Goal: Find specific page/section: Find specific page/section

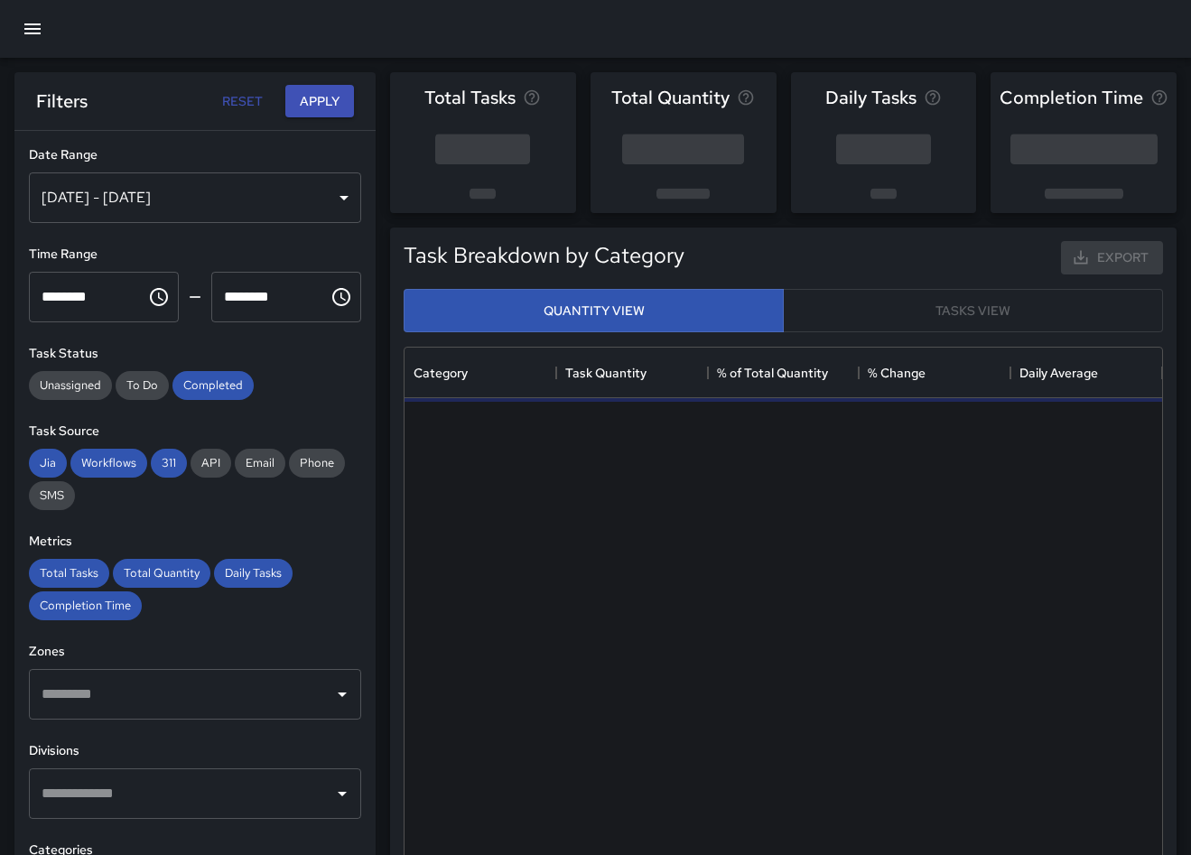
scroll to position [540, 758]
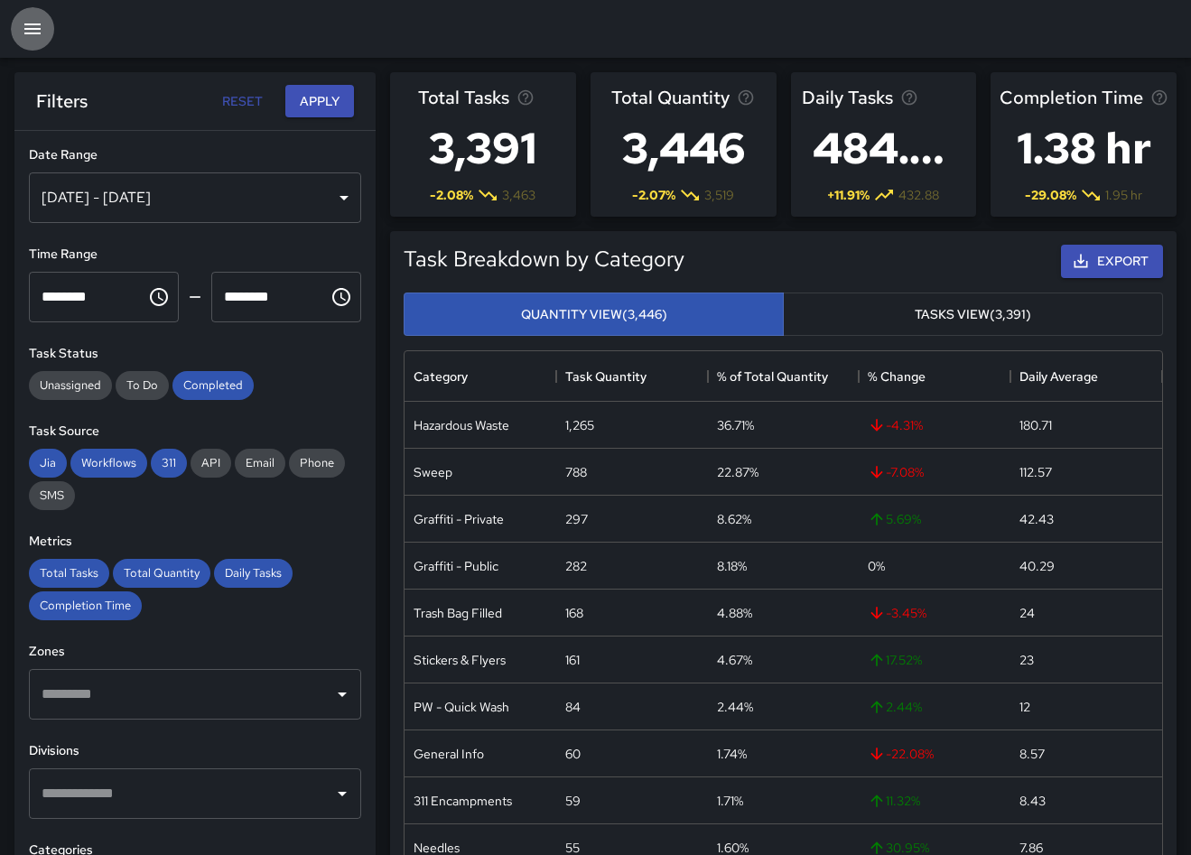
click at [36, 33] on icon "button" at bounding box center [33, 29] width 22 height 22
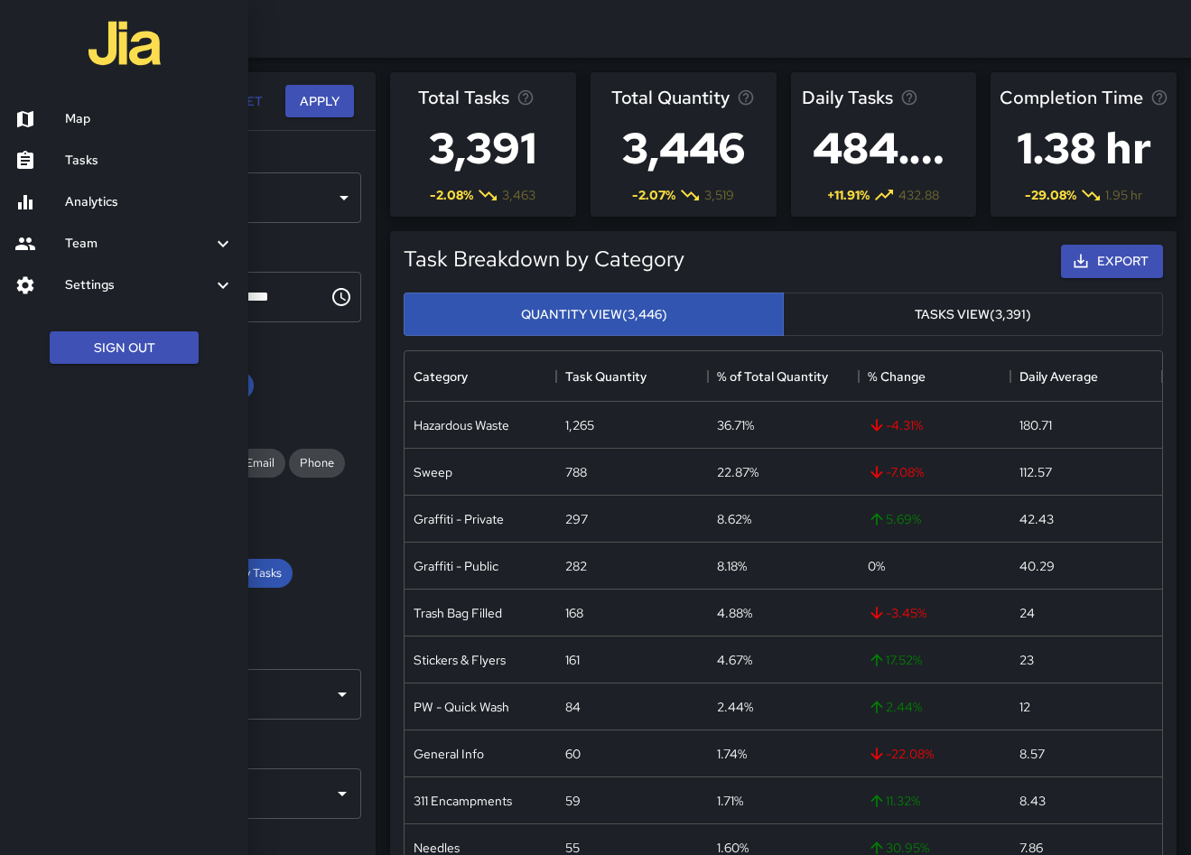
click at [89, 113] on h6 "Map" at bounding box center [149, 119] width 169 height 20
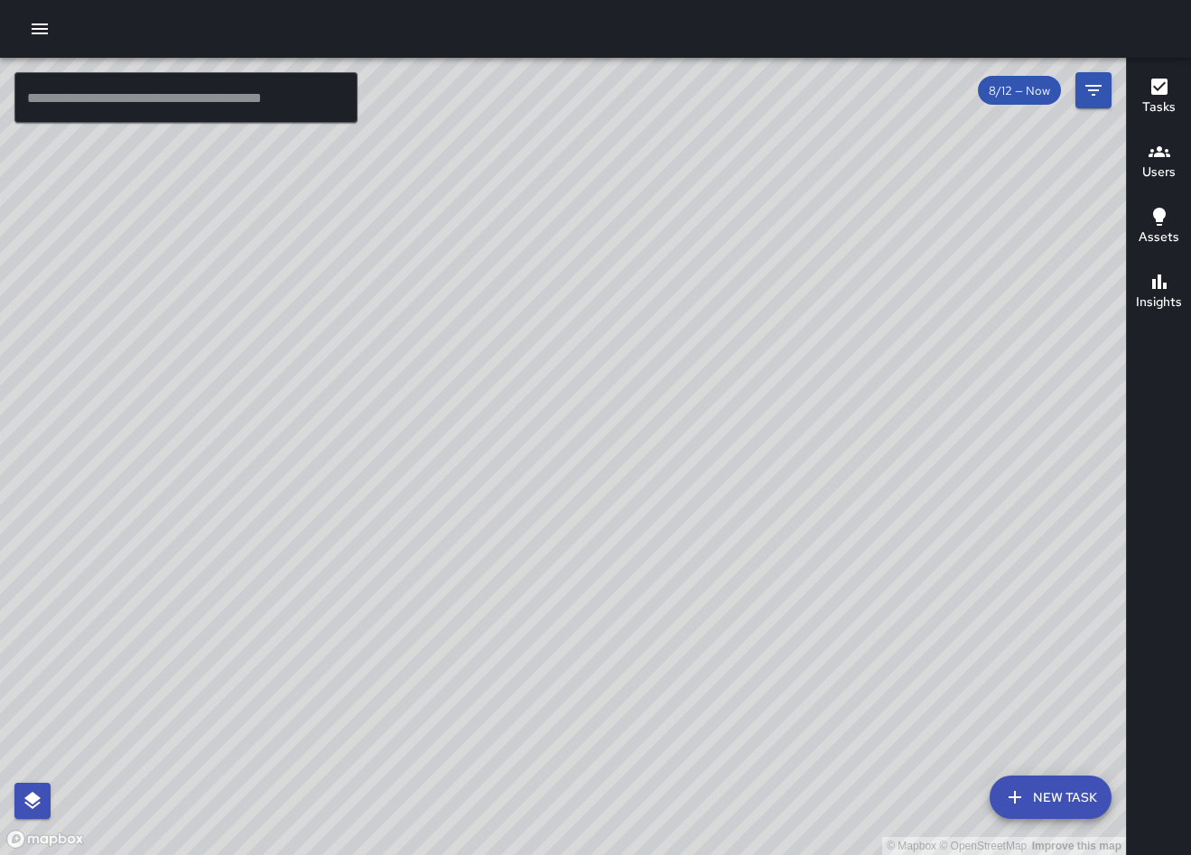
click at [326, 703] on div "© Mapbox © OpenStreetMap Improve this map [PERSON_NAME] Overall [STREET_ADDRESS…" at bounding box center [563, 456] width 1126 height 797
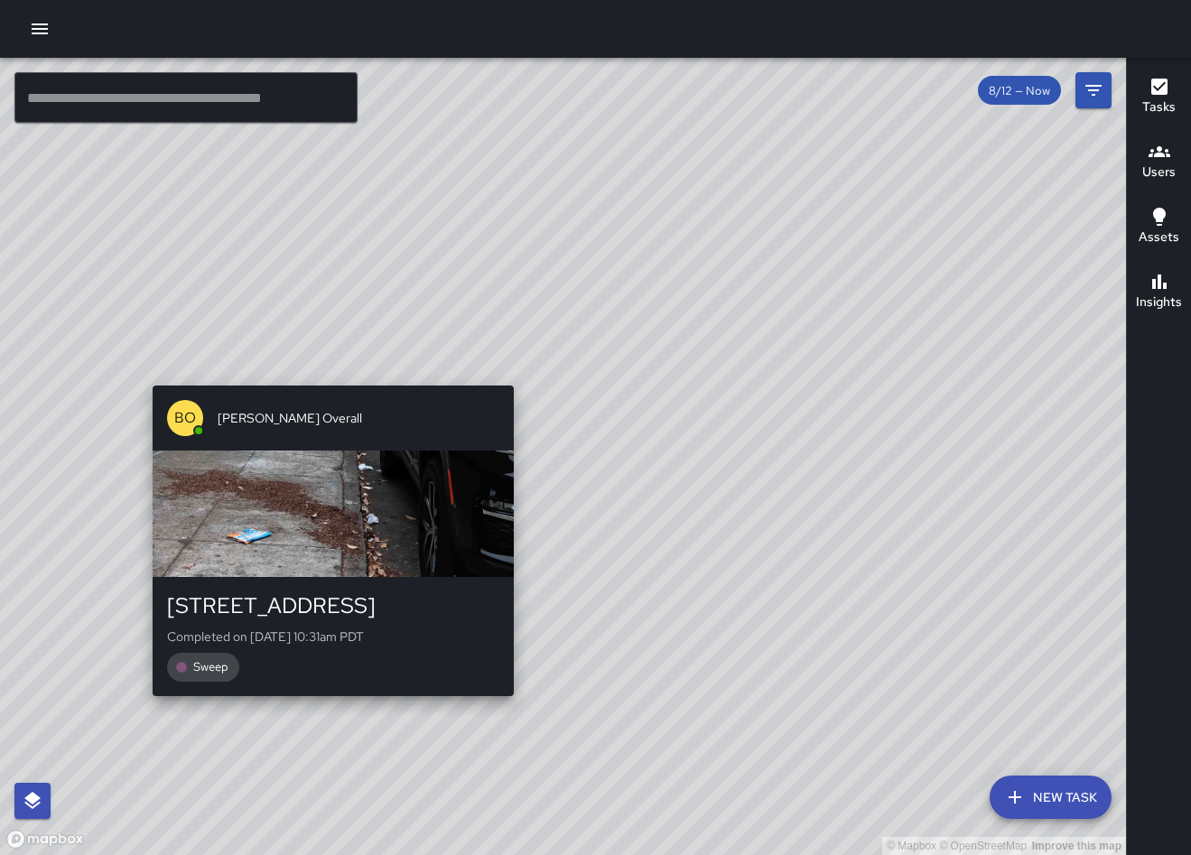
click at [326, 704] on div "© Mapbox © OpenStreetMap Improve this map [PERSON_NAME] Overall [STREET_ADDRESS…" at bounding box center [563, 456] width 1126 height 797
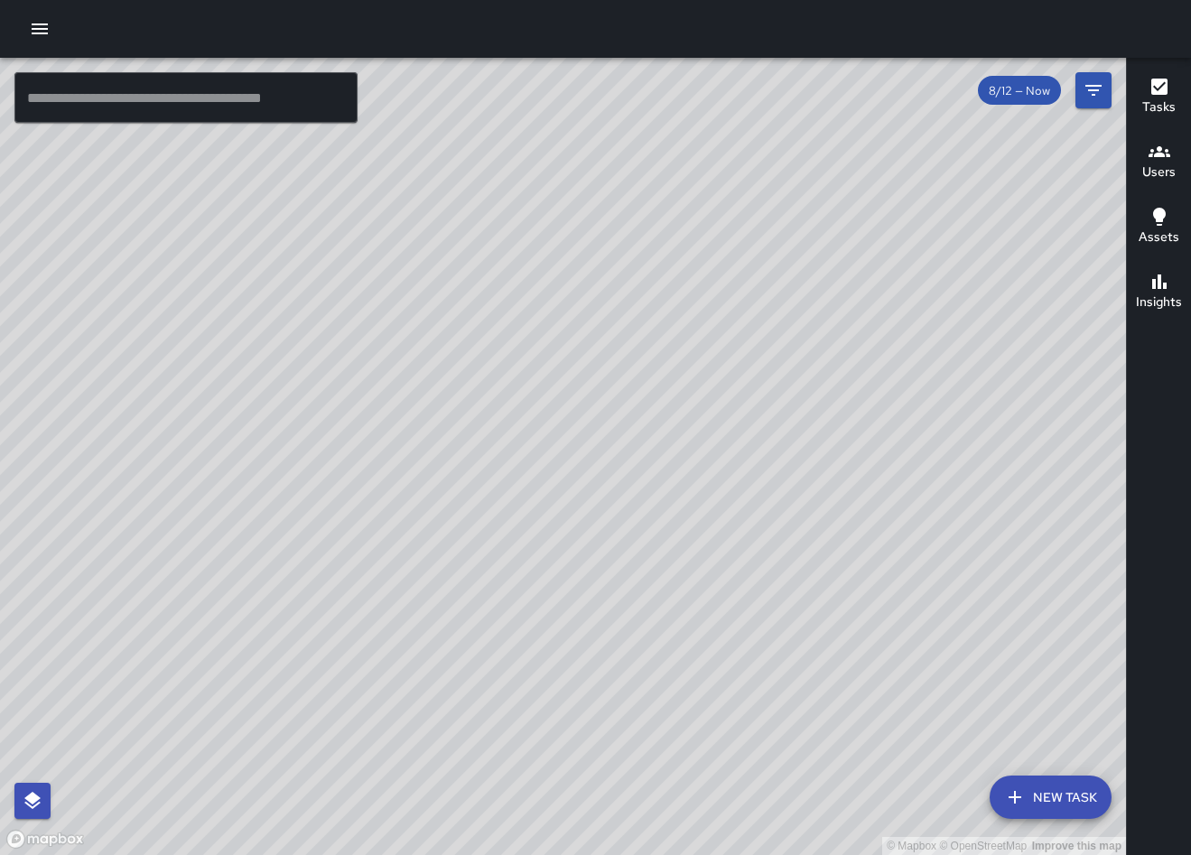
click at [366, 346] on div "© Mapbox © OpenStreetMap Improve this map" at bounding box center [563, 456] width 1126 height 797
click at [366, 347] on div "© Mapbox © OpenStreetMap Improve this map" at bounding box center [563, 456] width 1126 height 797
click at [319, 345] on div "© Mapbox © OpenStreetMap Improve this map" at bounding box center [563, 456] width 1126 height 797
click at [319, 346] on div "© Mapbox © OpenStreetMap Improve this map" at bounding box center [563, 456] width 1126 height 797
drag, startPoint x: 319, startPoint y: 347, endPoint x: 555, endPoint y: 398, distance: 241.3
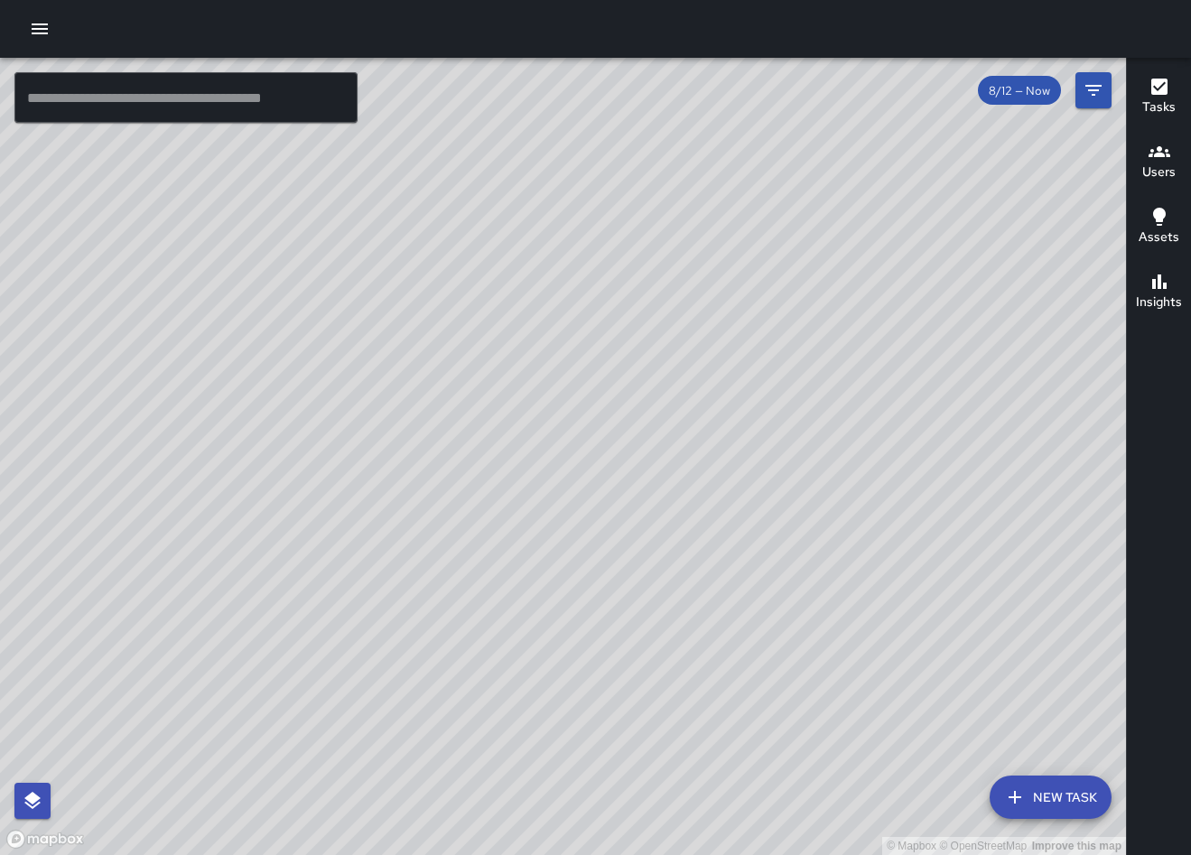
click at [555, 398] on div "© Mapbox © OpenStreetMap Improve this map" at bounding box center [563, 456] width 1126 height 797
click at [1020, 80] on div "8/12 — Now" at bounding box center [1019, 90] width 83 height 29
click at [1021, 89] on span "8/12 — Now" at bounding box center [1019, 90] width 83 height 15
click at [1094, 92] on icon "Filters" at bounding box center [1094, 90] width 22 height 22
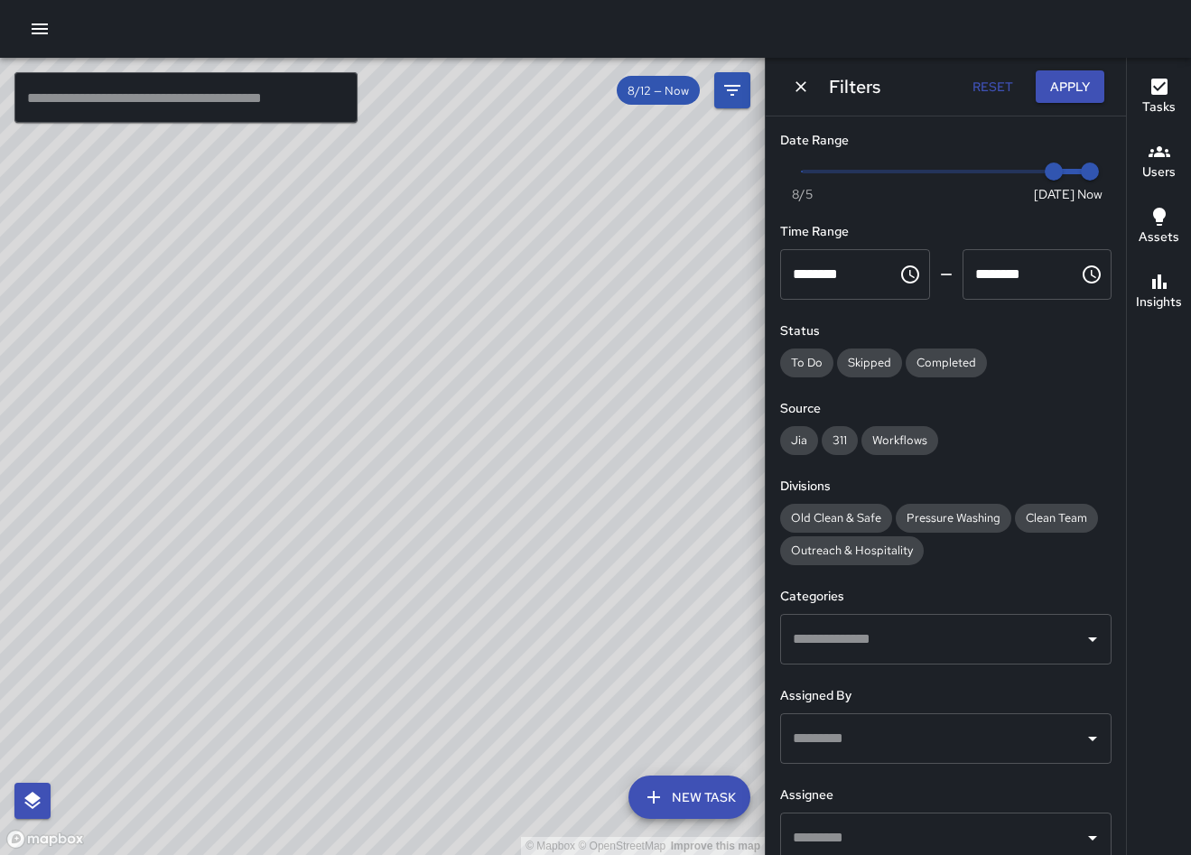
click at [858, 640] on input "text" at bounding box center [932, 639] width 288 height 34
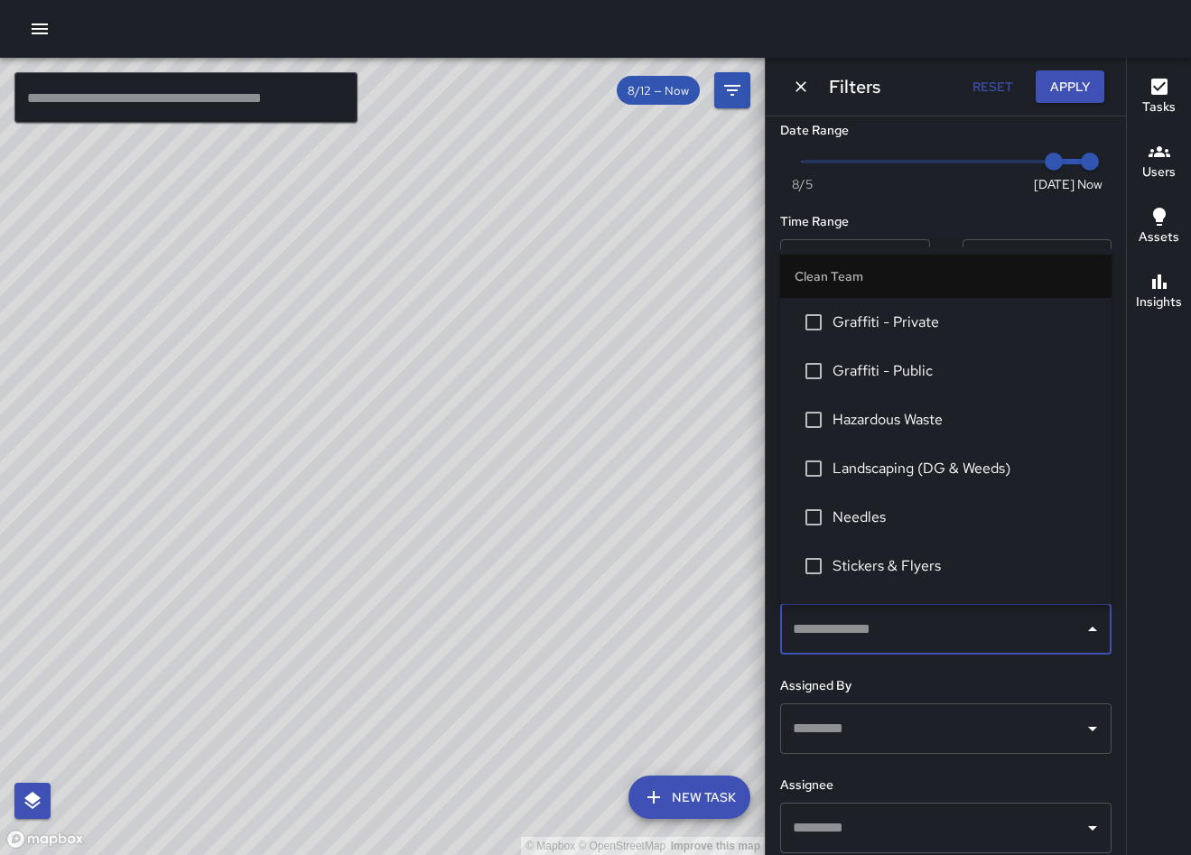
click at [962, 201] on div "Date Range Now [DATE] [DATE] 2:04 pm Time Range ******** ​ ******** ​ Status To…" at bounding box center [946, 486] width 360 height 739
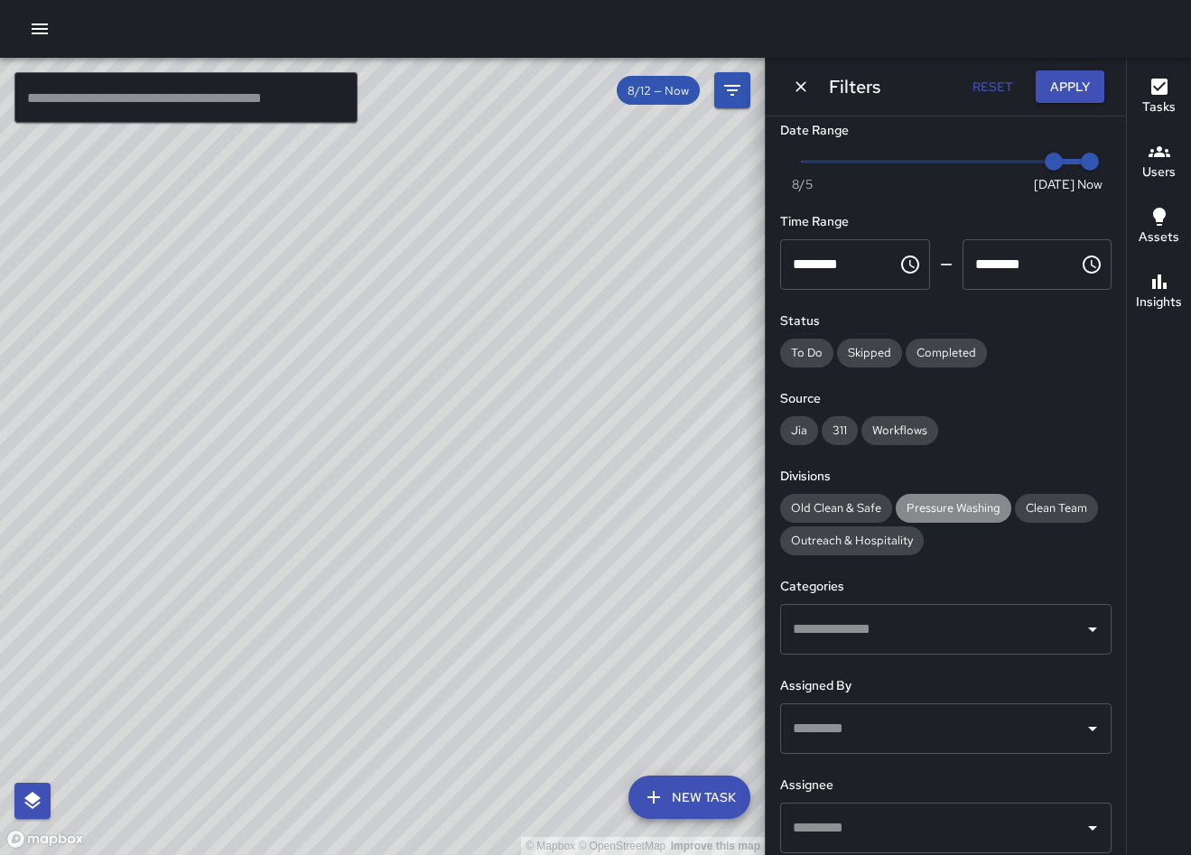
click at [966, 510] on span "Pressure Washing" at bounding box center [954, 507] width 116 height 15
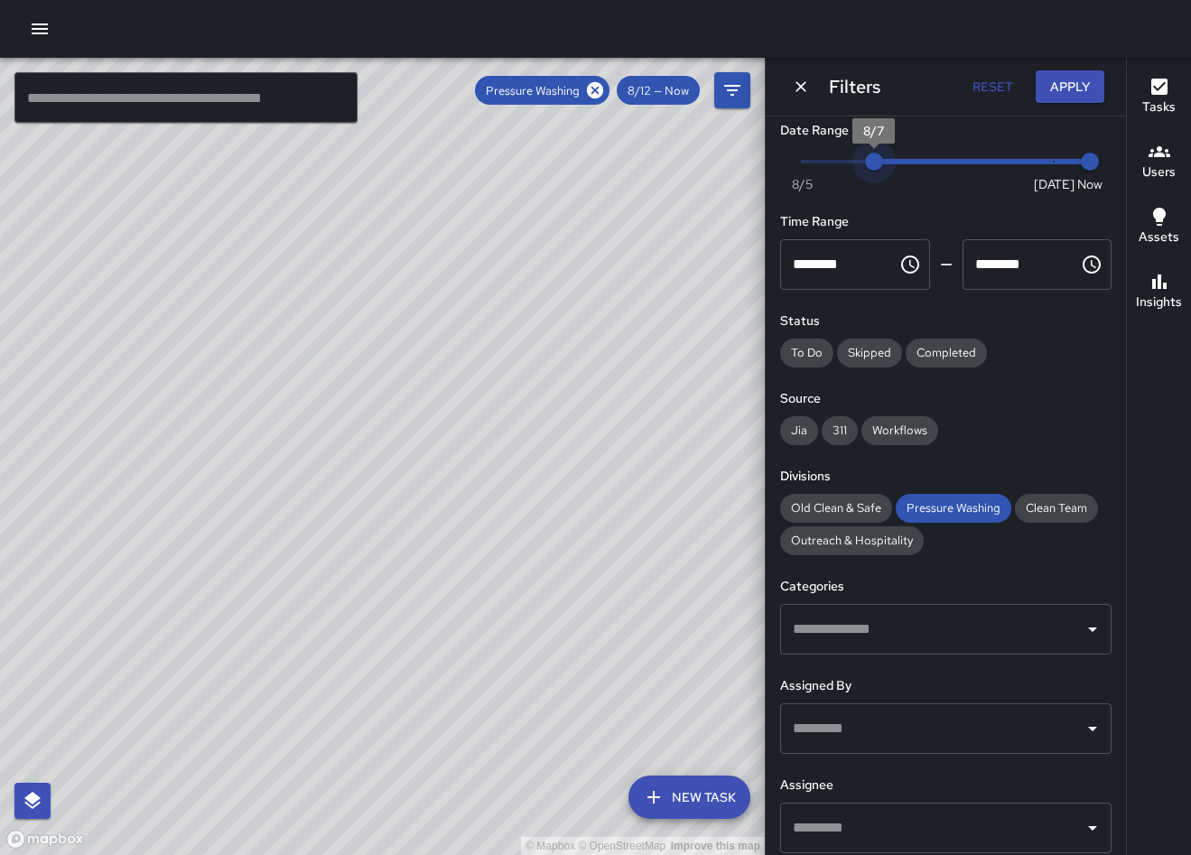
type input "*"
drag, startPoint x: 984, startPoint y: 167, endPoint x: 757, endPoint y: 190, distance: 228.7
click at [781, 165] on div "Now [DATE] [DATE] 2:04 pm" at bounding box center [945, 173] width 331 height 50
click at [939, 507] on span "Pressure Washing" at bounding box center [954, 507] width 116 height 15
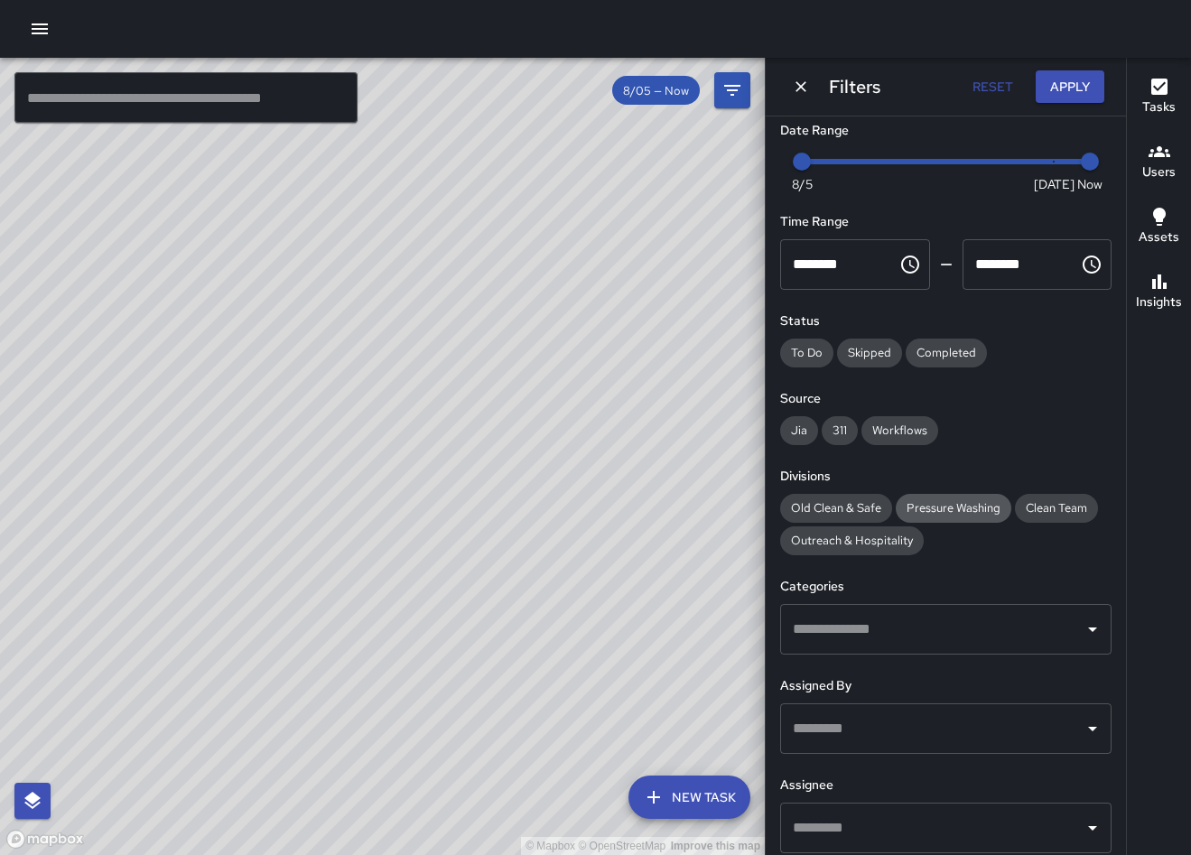
click at [937, 511] on span "Pressure Washing" at bounding box center [954, 507] width 116 height 15
drag, startPoint x: 585, startPoint y: 548, endPoint x: 508, endPoint y: 534, distance: 79.0
click at [514, 533] on div "© Mapbox © OpenStreetMap Improve this map" at bounding box center [382, 456] width 765 height 797
drag, startPoint x: 706, startPoint y: 630, endPoint x: 550, endPoint y: 590, distance: 161.4
click at [551, 590] on div "© Mapbox © OpenStreetMap Improve this map" at bounding box center [382, 456] width 765 height 797
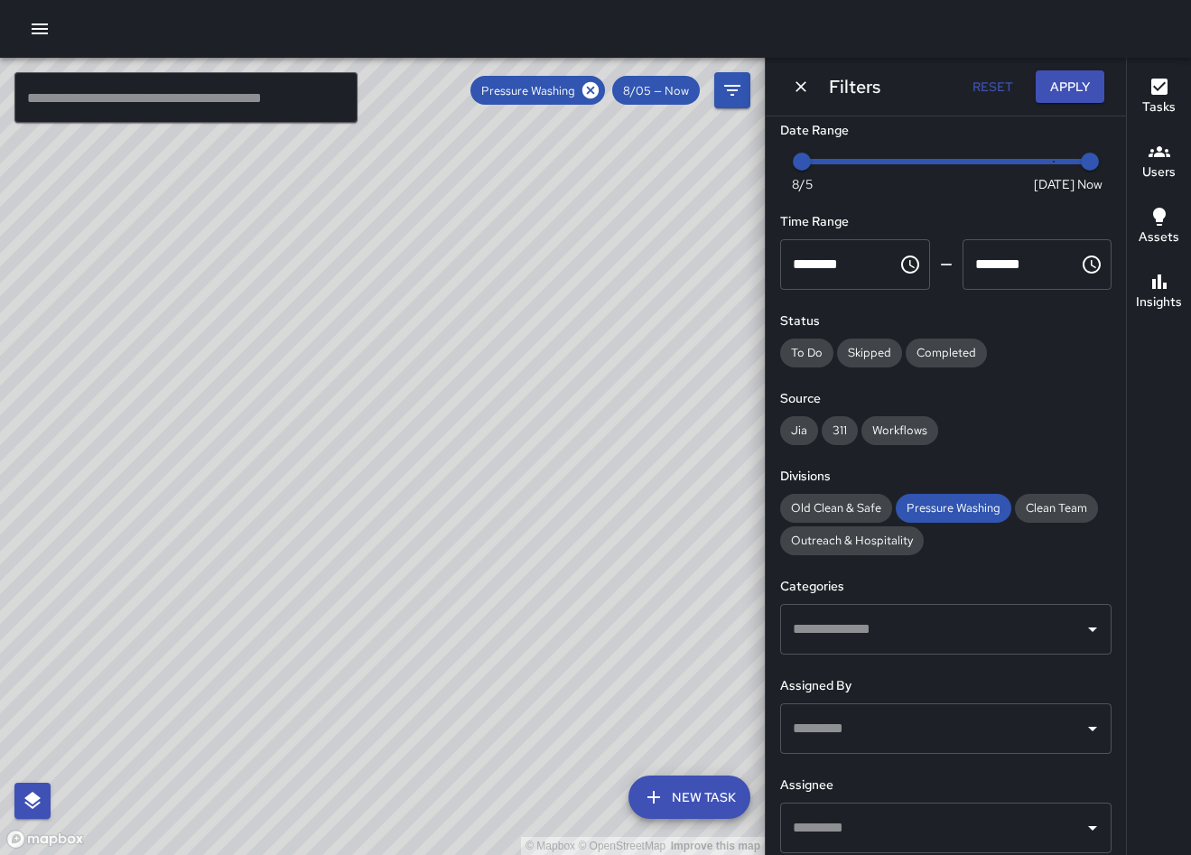
drag, startPoint x: 575, startPoint y: 657, endPoint x: 528, endPoint y: 603, distance: 71.7
click at [522, 603] on div "© Mapbox © OpenStreetMap Improve this map" at bounding box center [382, 456] width 765 height 797
